Goal: Information Seeking & Learning: Check status

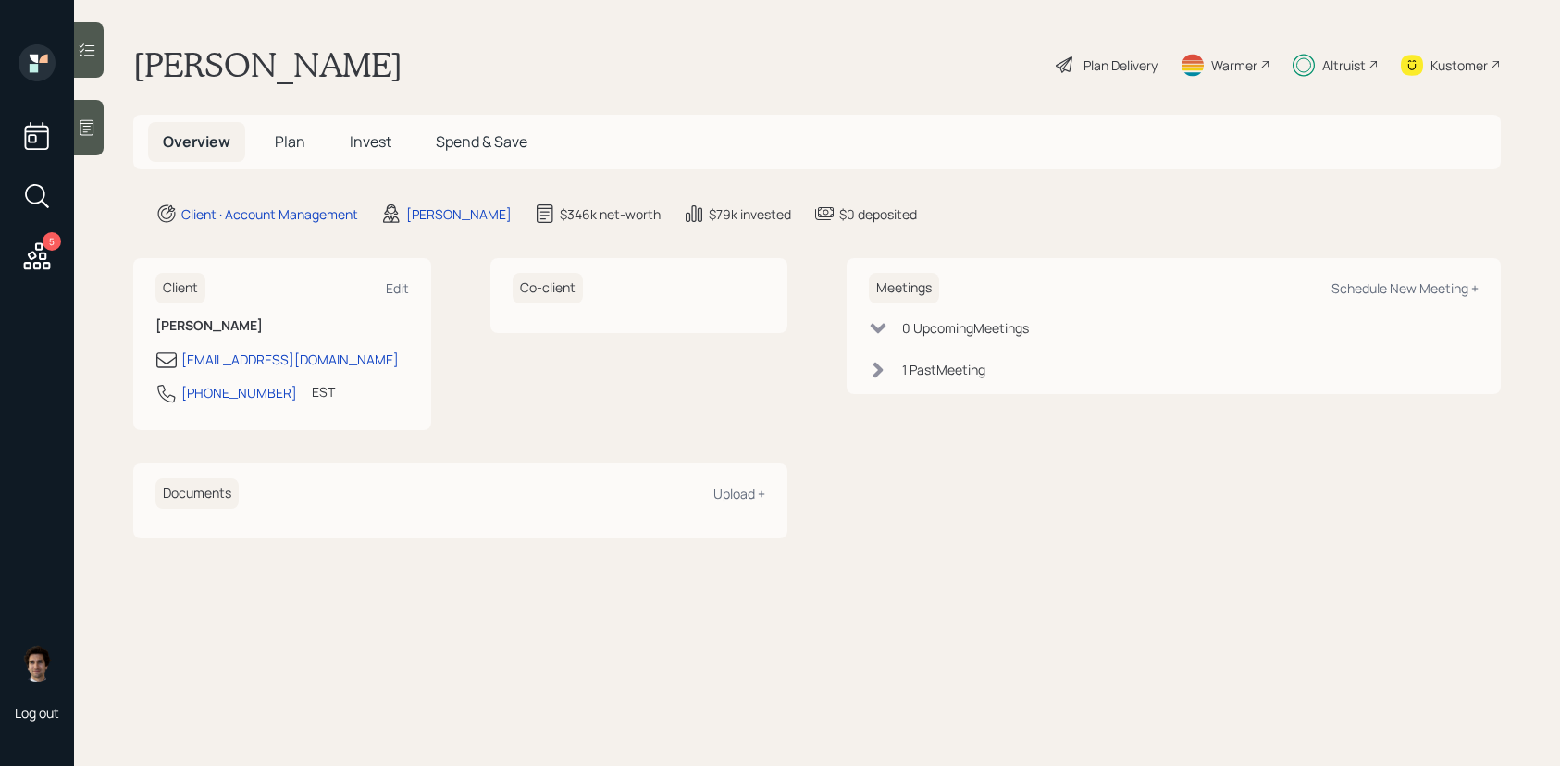
click at [33, 263] on icon at bounding box center [37, 255] width 27 height 27
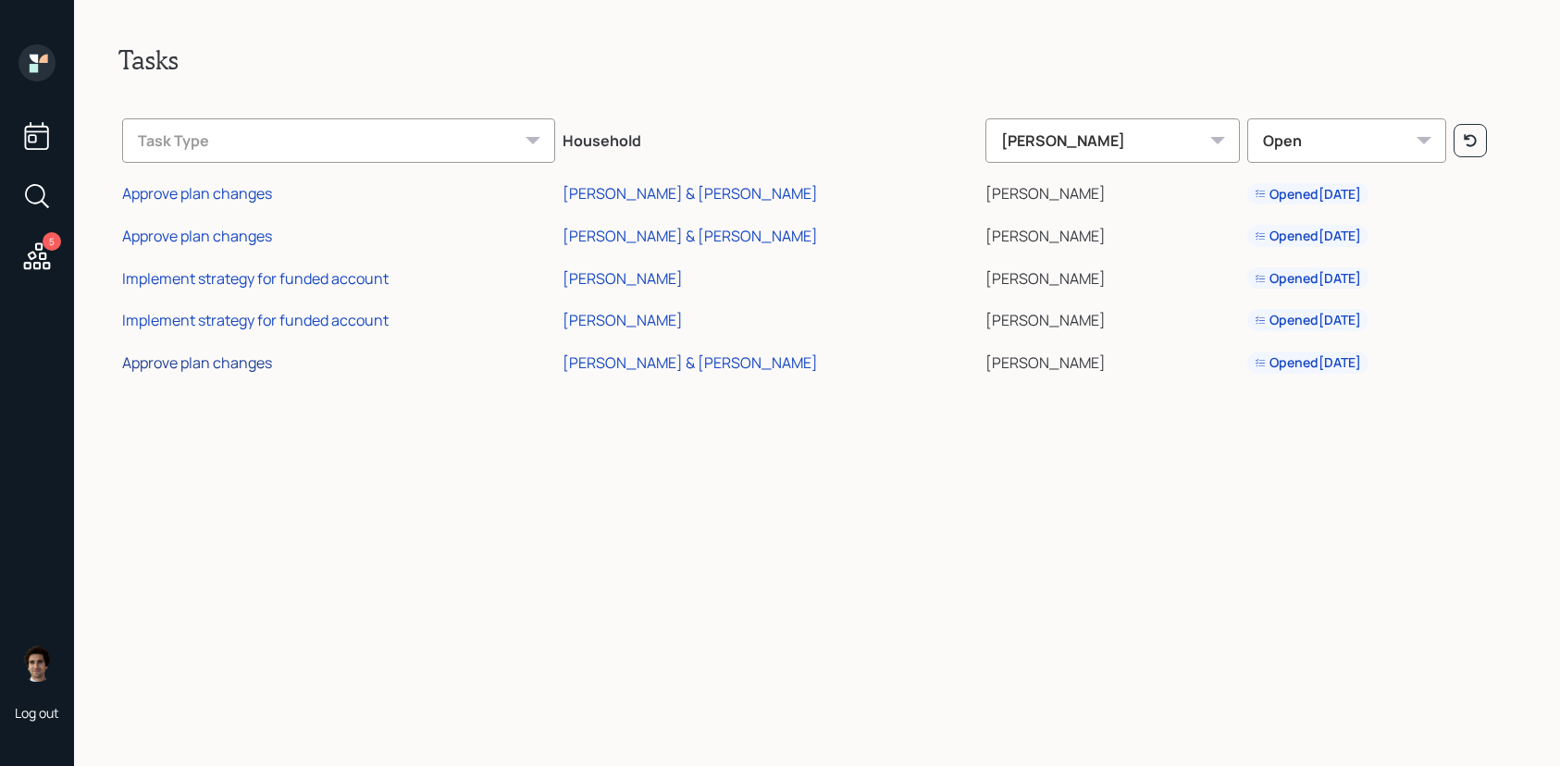
click at [192, 368] on div "Approve plan changes" at bounding box center [197, 363] width 150 height 20
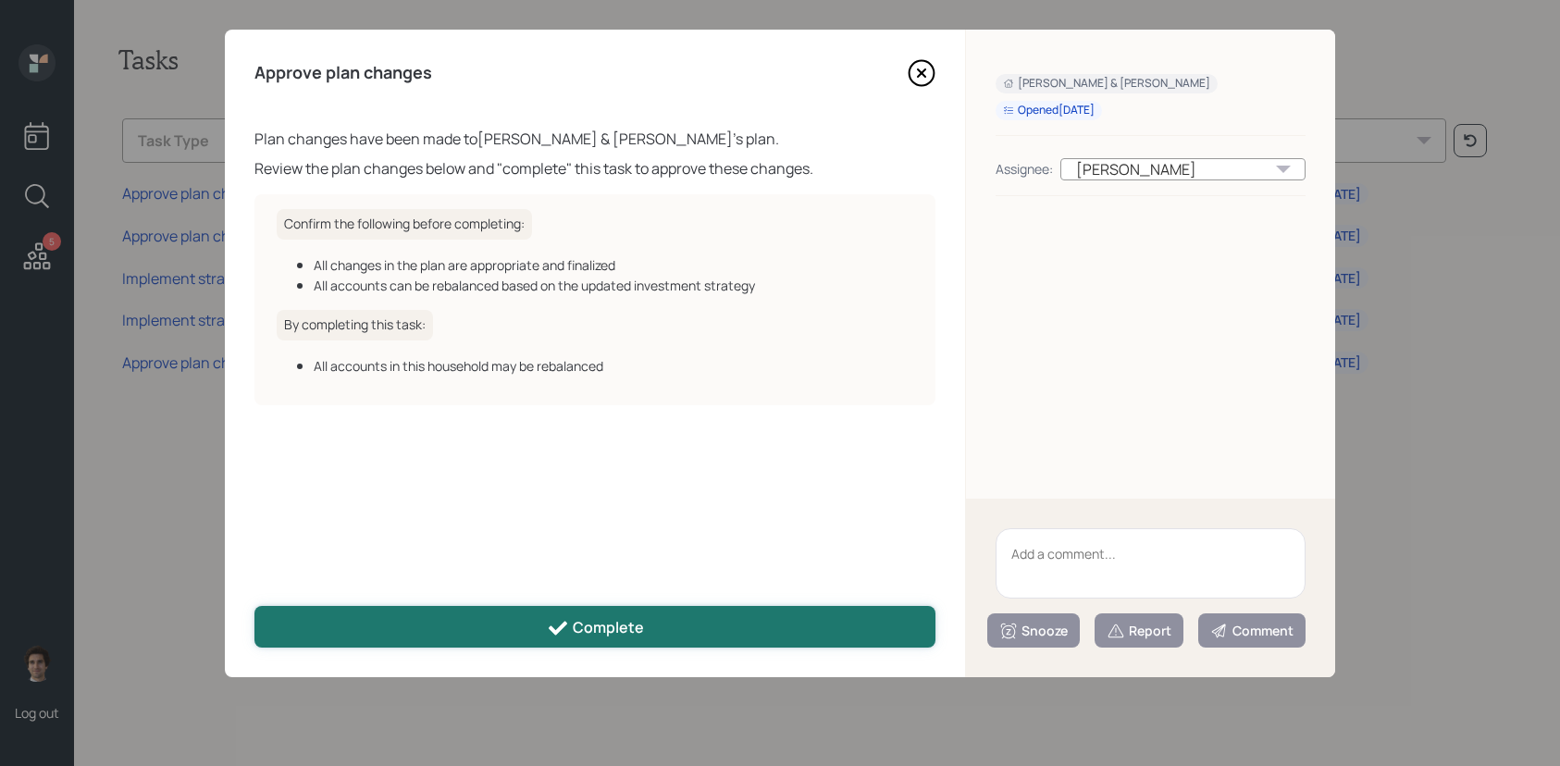
click at [628, 621] on div "Complete" at bounding box center [595, 628] width 97 height 22
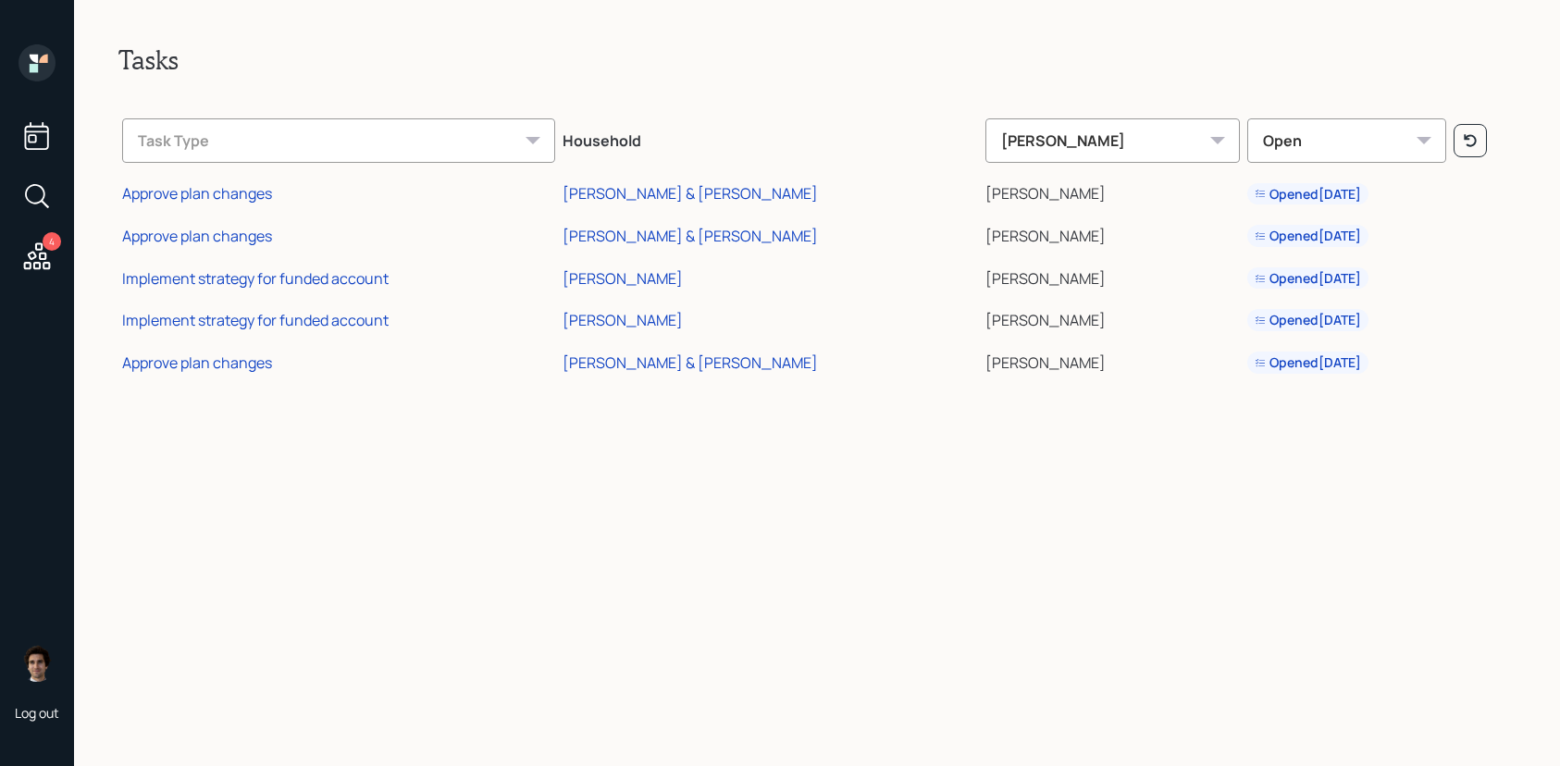
click at [41, 87] on div "4" at bounding box center [37, 160] width 44 height 233
click at [41, 73] on icon at bounding box center [37, 62] width 37 height 37
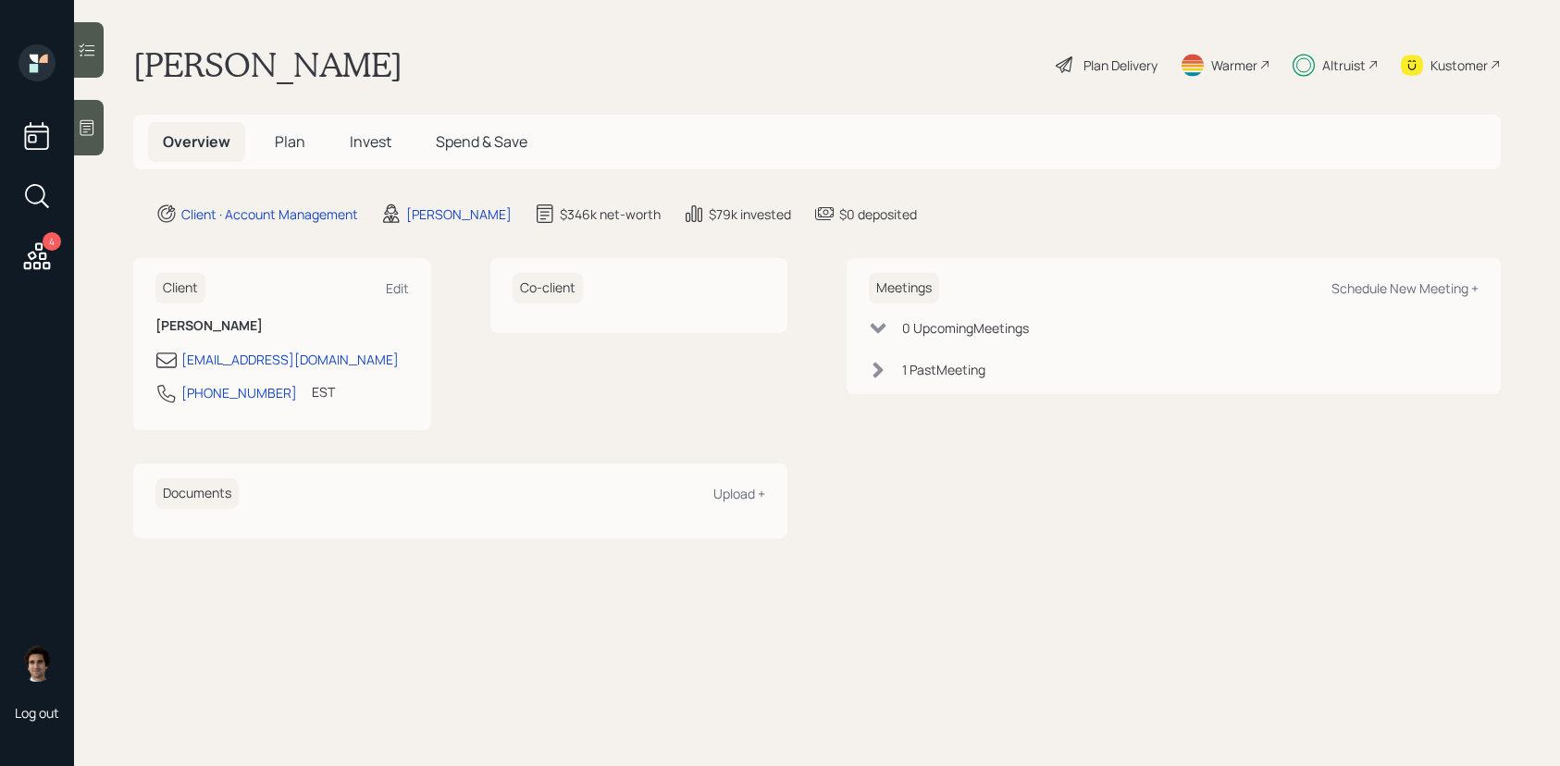
click at [371, 155] on h5 "Invest" at bounding box center [370, 142] width 71 height 40
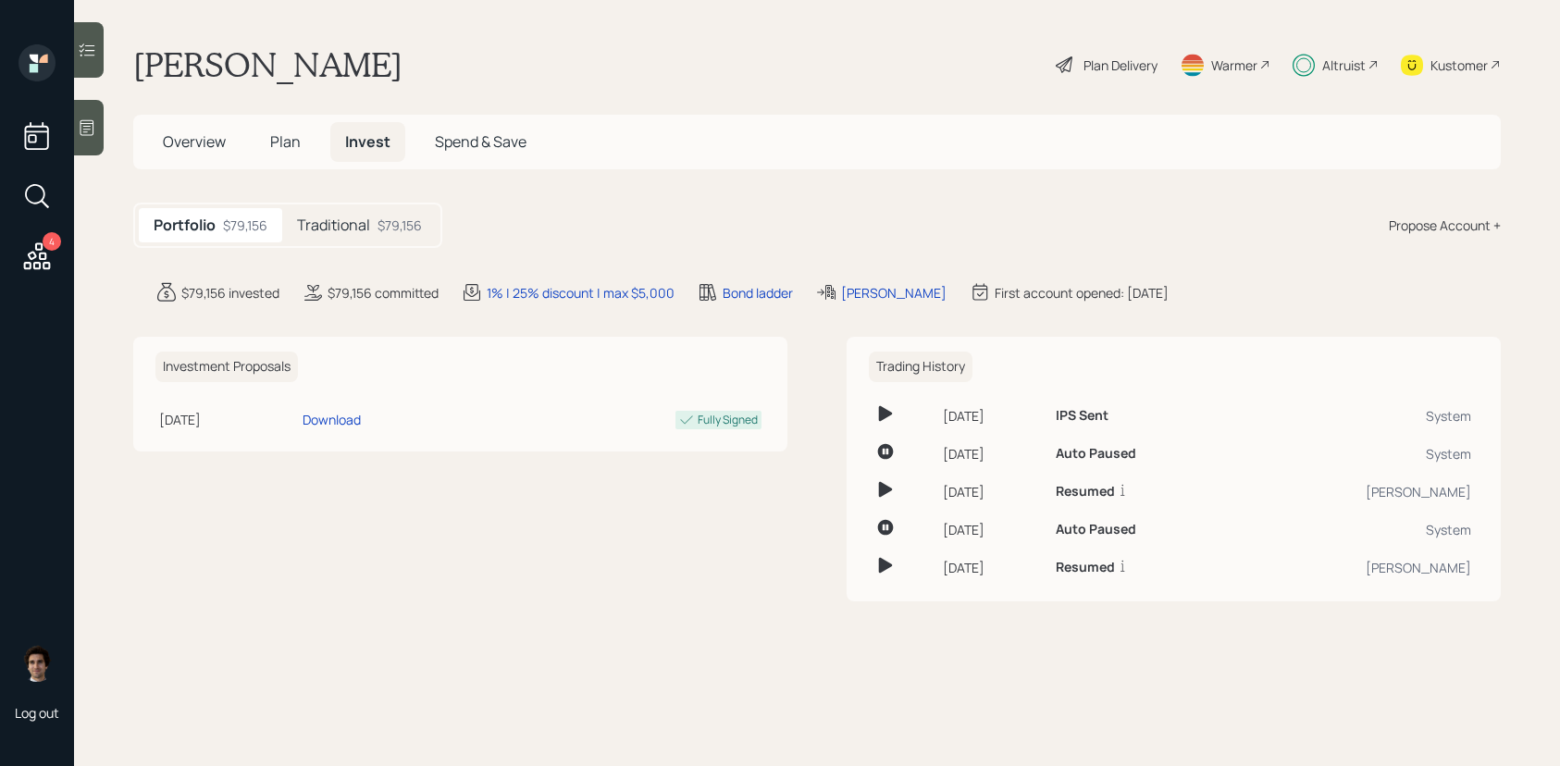
click at [382, 231] on div "$79,156" at bounding box center [400, 225] width 44 height 19
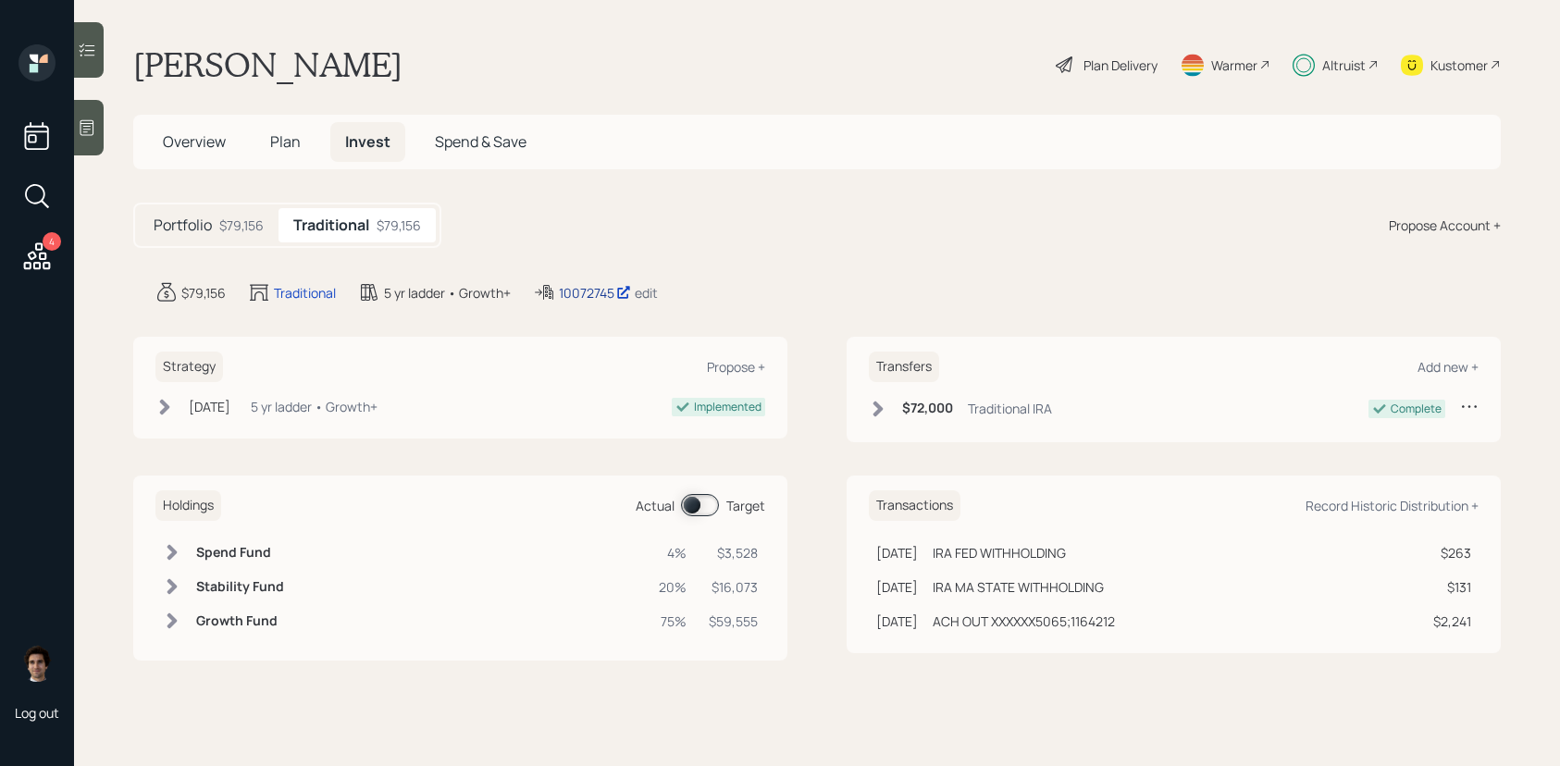
click at [614, 284] on div "10072745" at bounding box center [595, 292] width 72 height 19
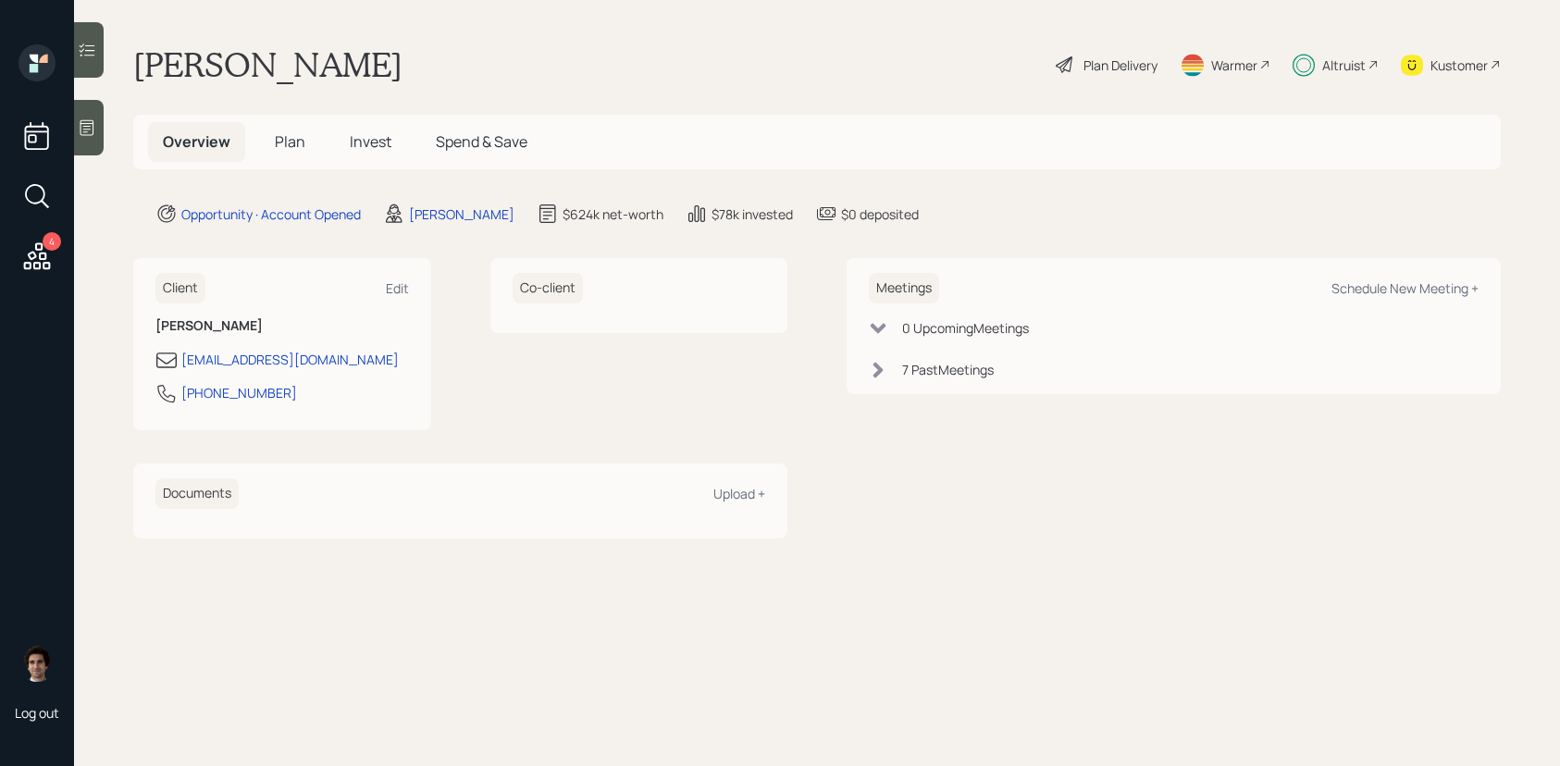
click at [292, 144] on span "Plan" at bounding box center [290, 141] width 31 height 20
